Goal: Transaction & Acquisition: Purchase product/service

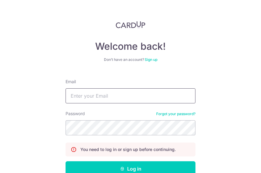
click at [137, 99] on input "Email" at bounding box center [131, 95] width 130 height 15
type input "[EMAIL_ADDRESS][DOMAIN_NAME]"
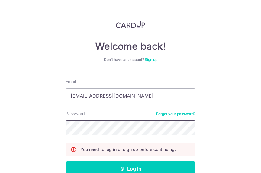
click at [66, 162] on button "Log in" at bounding box center [131, 169] width 130 height 15
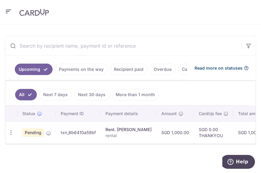
click at [244, 66] on icon at bounding box center [246, 68] width 5 height 5
click at [8, 14] on icon "button" at bounding box center [8, 12] width 7 height 8
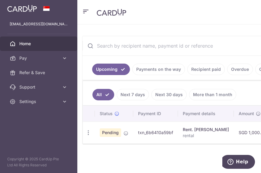
click at [37, 41] on span "Home" at bounding box center [39, 44] width 40 height 6
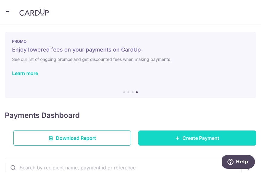
click at [177, 136] on icon at bounding box center [177, 138] width 5 height 5
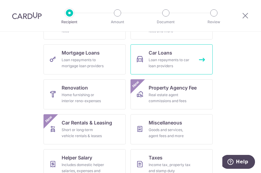
scroll to position [60, 0]
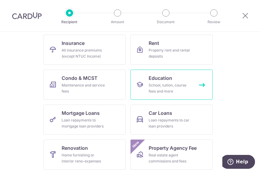
click at [172, 88] on div "School, tuition, course fees and more" at bounding box center [170, 88] width 43 height 12
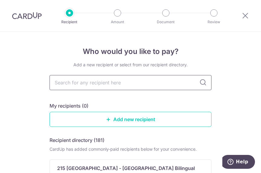
click at [134, 83] on input "text" at bounding box center [131, 82] width 162 height 15
drag, startPoint x: 134, startPoint y: 82, endPoint x: 139, endPoint y: 81, distance: 4.8
click at [136, 82] on input "text" at bounding box center [131, 82] width 162 height 15
click at [169, 120] on link "Add new recipient" at bounding box center [131, 119] width 162 height 15
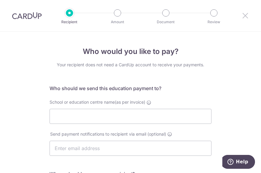
click at [247, 16] on icon at bounding box center [245, 16] width 7 height 8
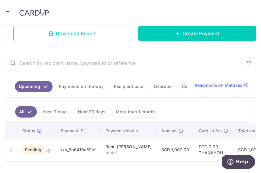
scroll to position [60, 0]
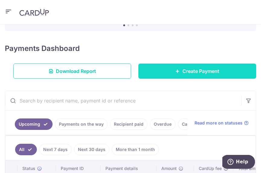
click at [190, 69] on span "Create Payment" at bounding box center [200, 71] width 37 height 7
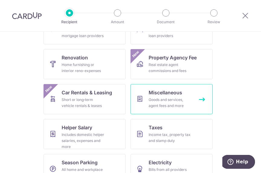
scroll to position [167, 0]
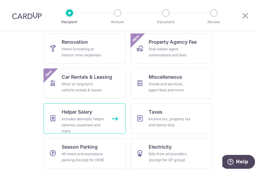
click at [104, 124] on link "Helper Salary Includes domestic helper salaries, expenses and more" at bounding box center [84, 119] width 82 height 30
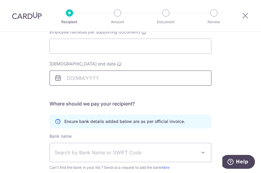
scroll to position [57, 0]
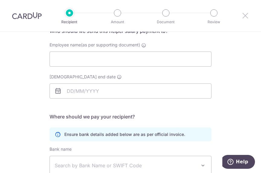
drag, startPoint x: 242, startPoint y: 19, endPoint x: 153, endPoint y: 28, distance: 88.7
click at [242, 19] on icon at bounding box center [245, 16] width 7 height 8
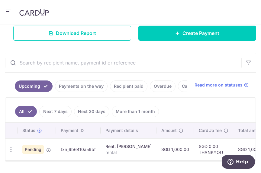
scroll to position [90, 0]
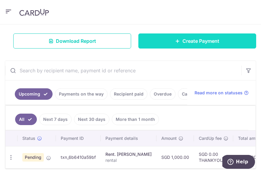
click at [189, 43] on span "Create Payment" at bounding box center [200, 40] width 37 height 7
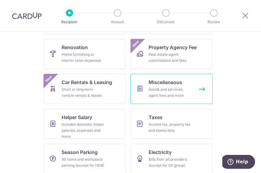
scroll to position [167, 0]
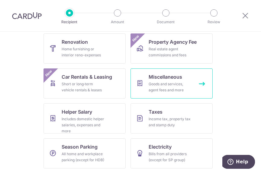
click at [198, 85] on link "Miscellaneous Goods and services, agent fees and more" at bounding box center [171, 84] width 82 height 30
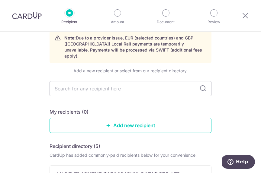
scroll to position [60, 0]
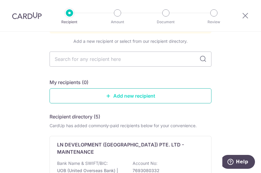
click at [156, 89] on link "Add new recipient" at bounding box center [131, 95] width 162 height 15
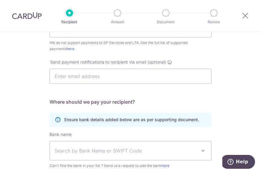
scroll to position [181, 0]
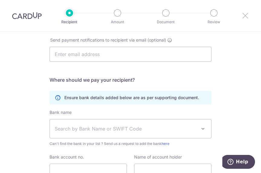
click at [243, 14] on icon at bounding box center [245, 16] width 7 height 8
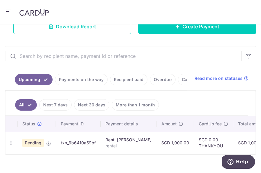
scroll to position [60, 0]
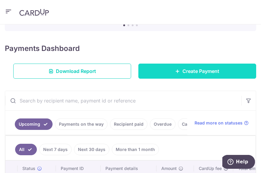
click at [175, 70] on icon at bounding box center [177, 71] width 5 height 5
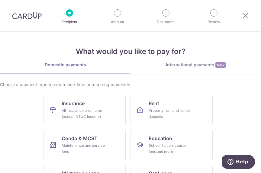
click at [200, 66] on div "International payments New" at bounding box center [195, 65] width 130 height 6
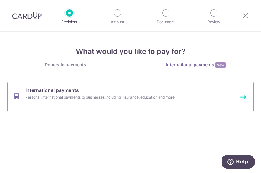
click at [42, 95] on div "Personal international payments to businesses including insurance, education an…" at bounding box center [123, 98] width 197 height 6
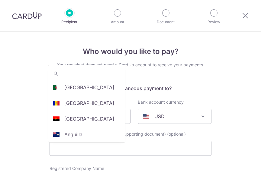
select select
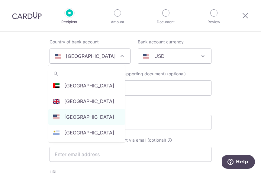
scroll to position [1848, 0]
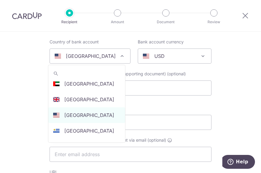
click at [110, 57] on div "[GEOGRAPHIC_DATA]" at bounding box center [85, 56] width 61 height 7
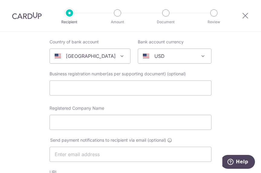
click at [118, 56] on span at bounding box center [121, 56] width 7 height 7
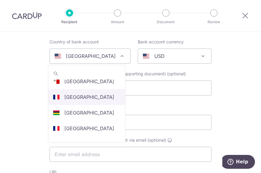
scroll to position [1091, 0]
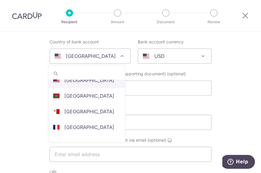
select select "159"
select select "[GEOGRAPHIC_DATA]"
select select
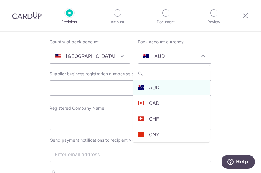
click at [194, 58] on div "AUD" at bounding box center [170, 56] width 54 height 7
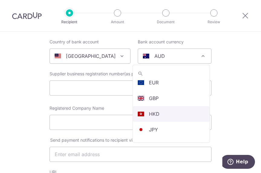
scroll to position [98, 0]
select select "4"
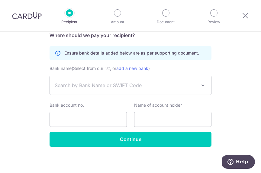
scroll to position [367, 0]
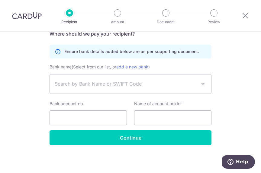
click at [199, 85] on span at bounding box center [202, 83] width 7 height 7
click at [197, 82] on span "Search by Bank Name or SWIFT Code" at bounding box center [130, 84] width 161 height 19
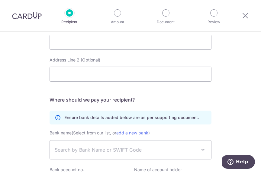
scroll to position [246, 0]
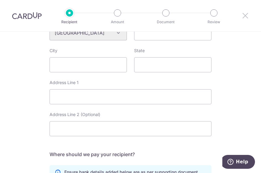
click at [245, 18] on icon at bounding box center [245, 16] width 7 height 8
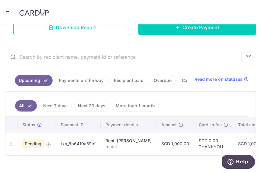
scroll to position [90, 0]
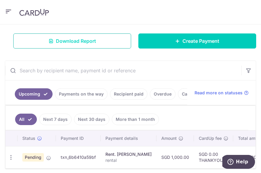
click at [96, 43] on link "Download Report" at bounding box center [72, 41] width 118 height 15
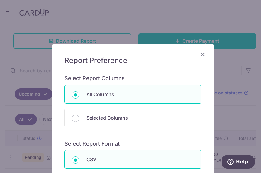
click at [199, 55] on icon "Close" at bounding box center [202, 55] width 7 height 8
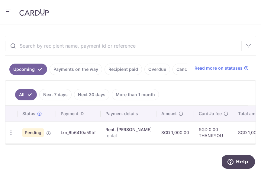
scroll to position [0, 25]
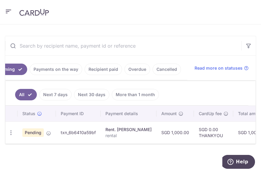
click at [137, 64] on link "Overdue" at bounding box center [137, 69] width 26 height 11
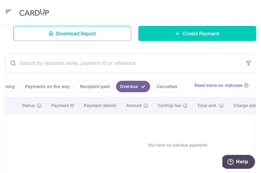
scroll to position [120, 0]
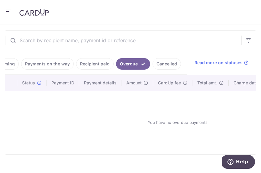
click at [97, 65] on link "Recipient paid" at bounding box center [94, 63] width 37 height 11
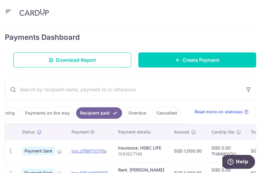
scroll to position [84, 0]
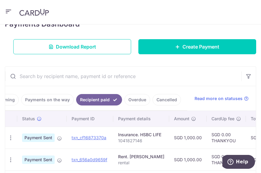
click at [137, 104] on link "Overdue" at bounding box center [137, 99] width 26 height 11
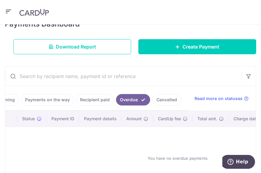
click at [162, 99] on link "Cancelled" at bounding box center [166, 99] width 28 height 11
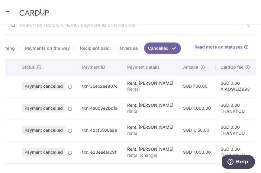
scroll to position [161, 0]
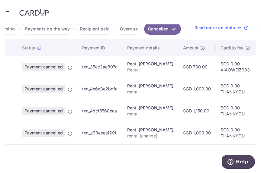
click at [140, 141] on td "Rent. [PERSON_NAME] rental (change)" at bounding box center [150, 133] width 56 height 22
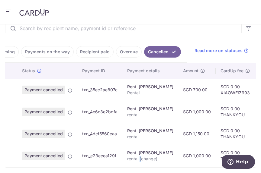
scroll to position [71, 0]
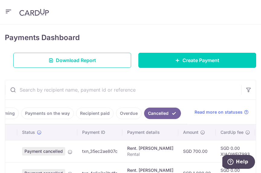
drag, startPoint x: 92, startPoint y: 113, endPoint x: 89, endPoint y: 110, distance: 4.4
click at [93, 112] on link "Recipient paid" at bounding box center [94, 113] width 37 height 11
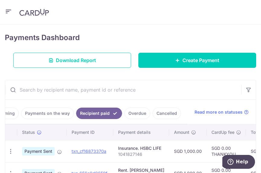
click at [38, 112] on link "Payments on the way" at bounding box center [47, 113] width 53 height 11
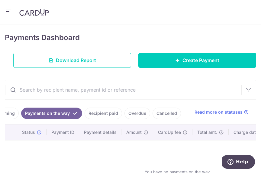
click at [14, 112] on link "Upcoming" at bounding box center [3, 113] width 29 height 11
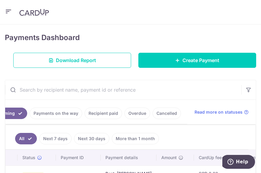
scroll to position [0, 0]
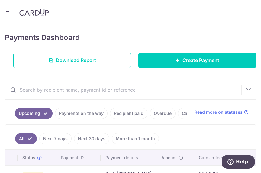
click at [140, 29] on div "× Pause Schedule Pause all future payments in this series Pause just this one p…" at bounding box center [130, 98] width 261 height 149
